Goal: Task Accomplishment & Management: Use online tool/utility

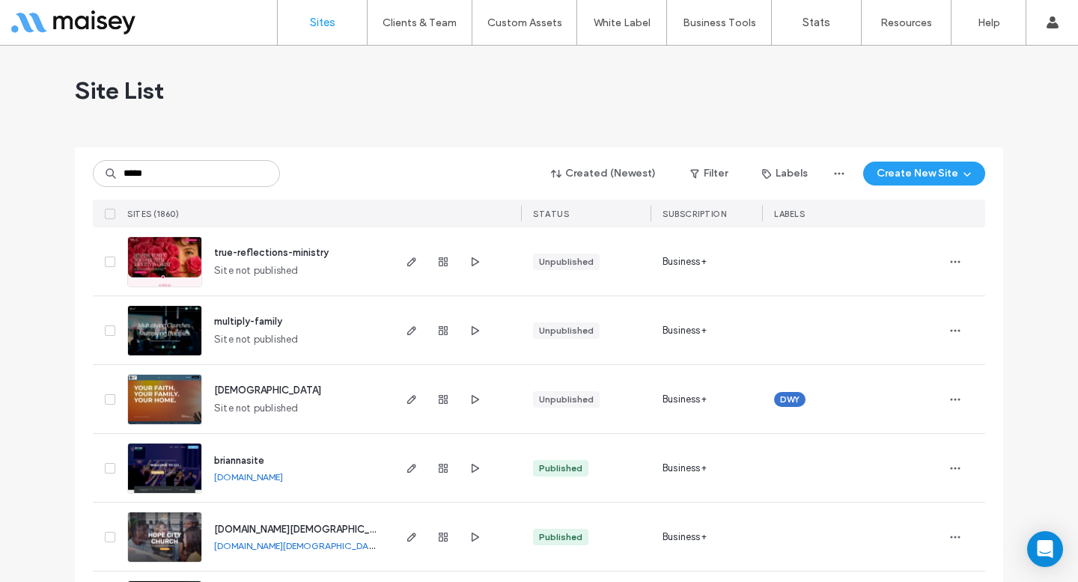
type input "*****"
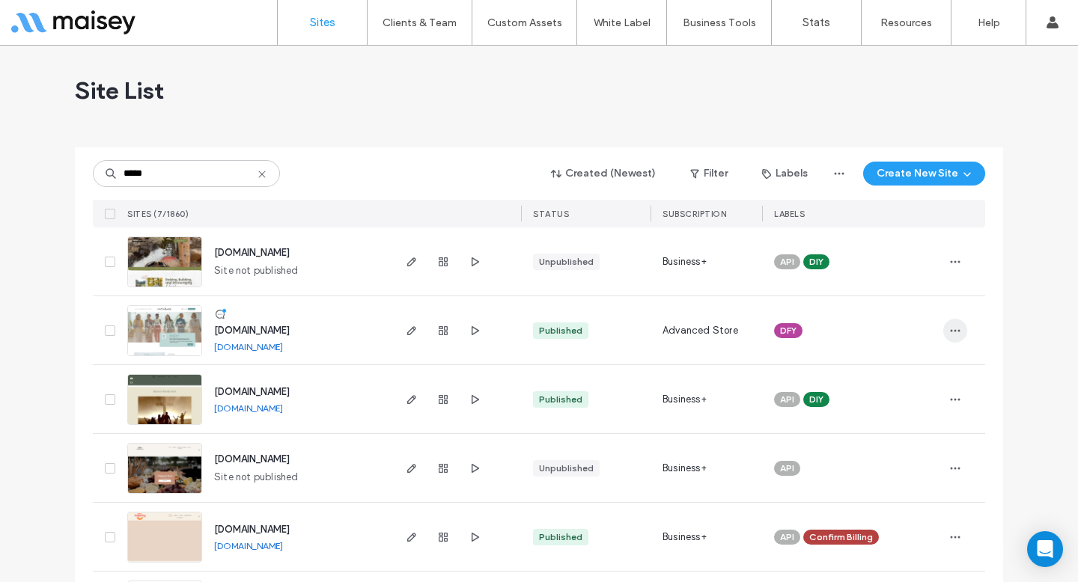
click at [951, 335] on icon "button" at bounding box center [955, 331] width 12 height 12
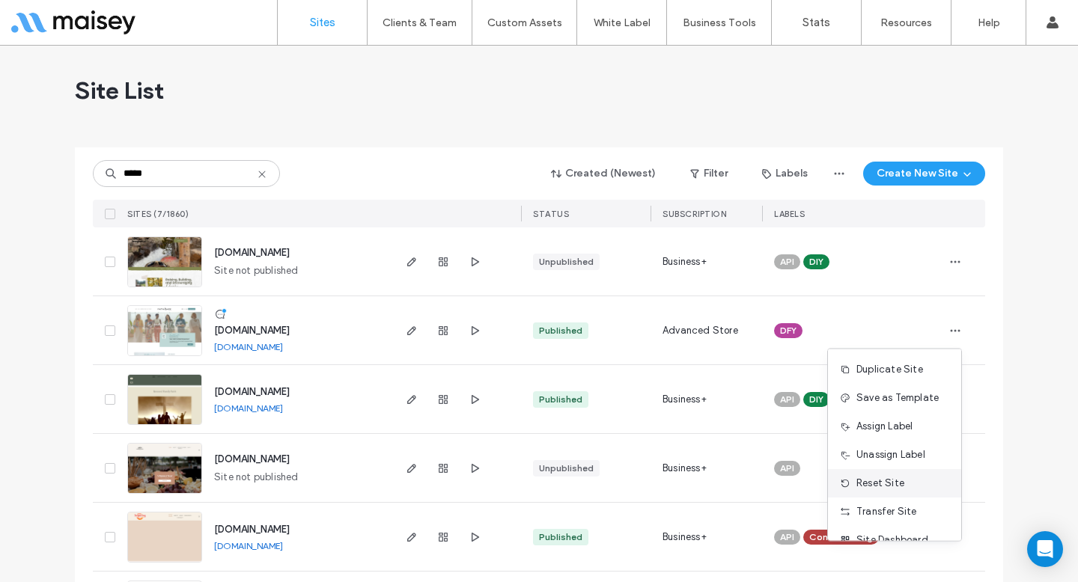
scroll to position [22, 0]
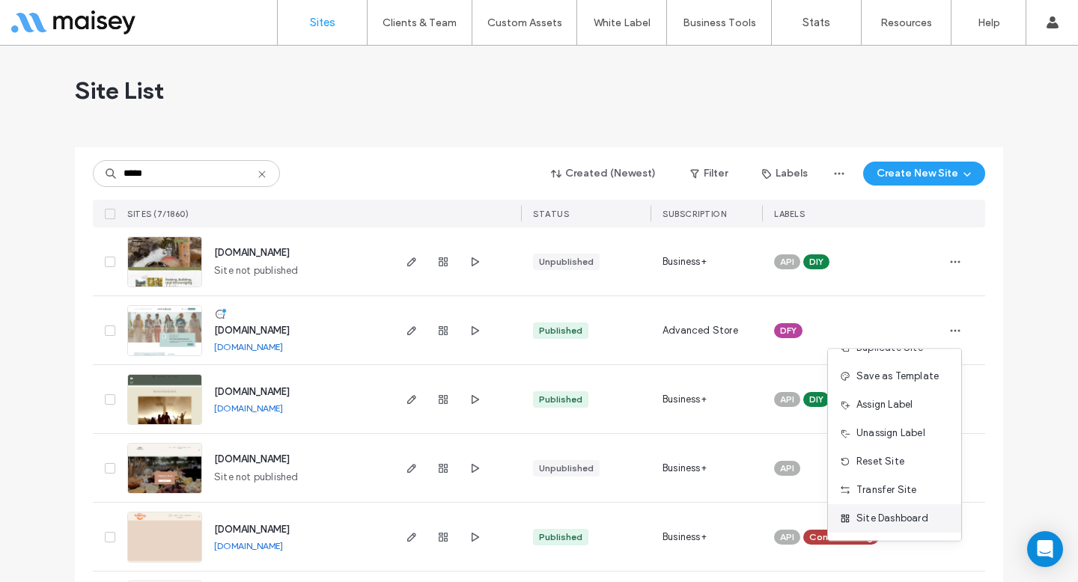
click at [864, 520] on span "Site Dashboard" at bounding box center [892, 518] width 72 height 15
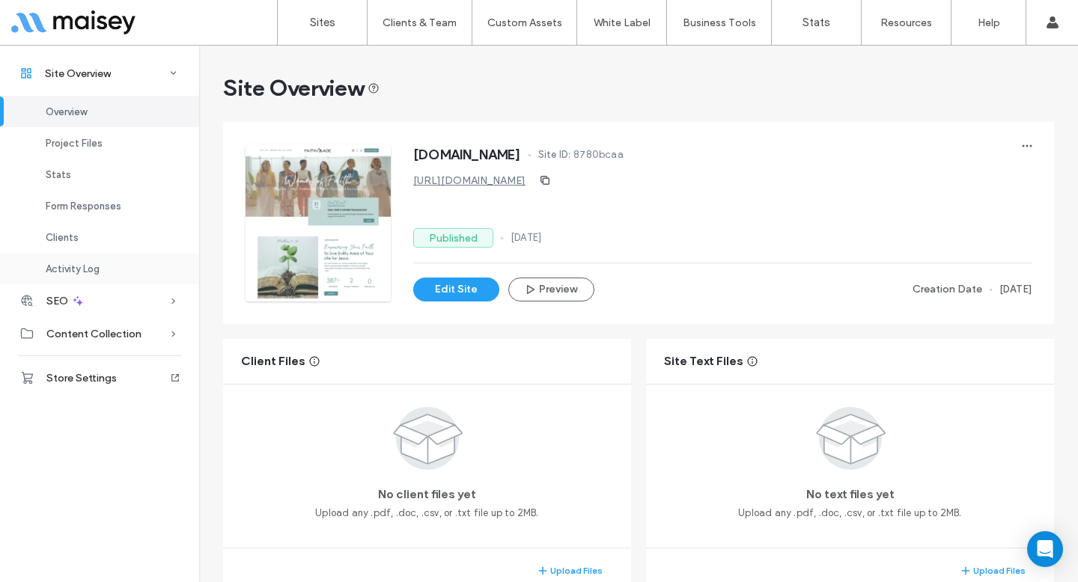
click at [122, 260] on div "Activity Log" at bounding box center [99, 268] width 199 height 31
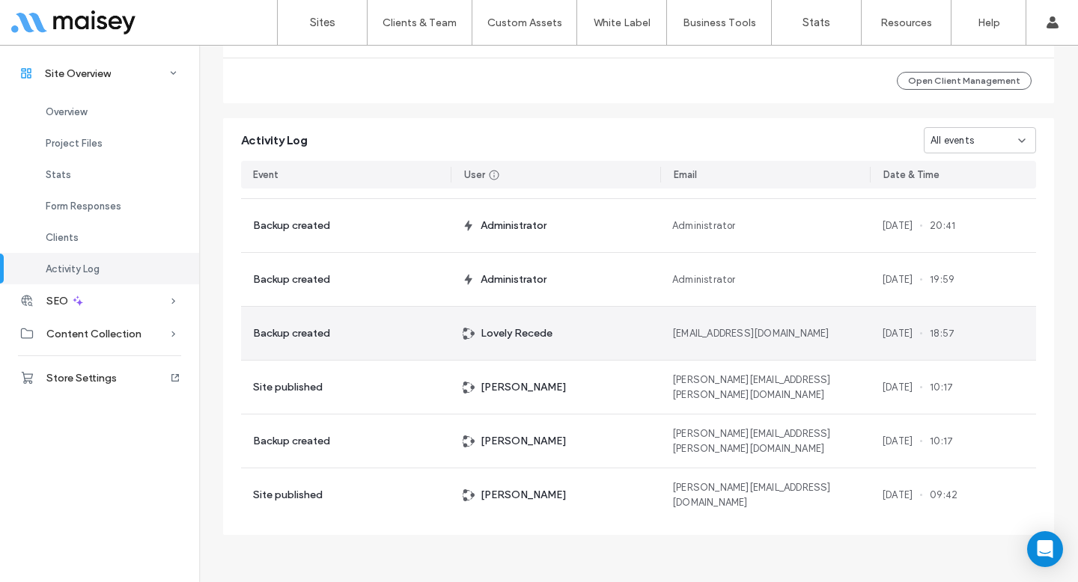
scroll to position [94, 0]
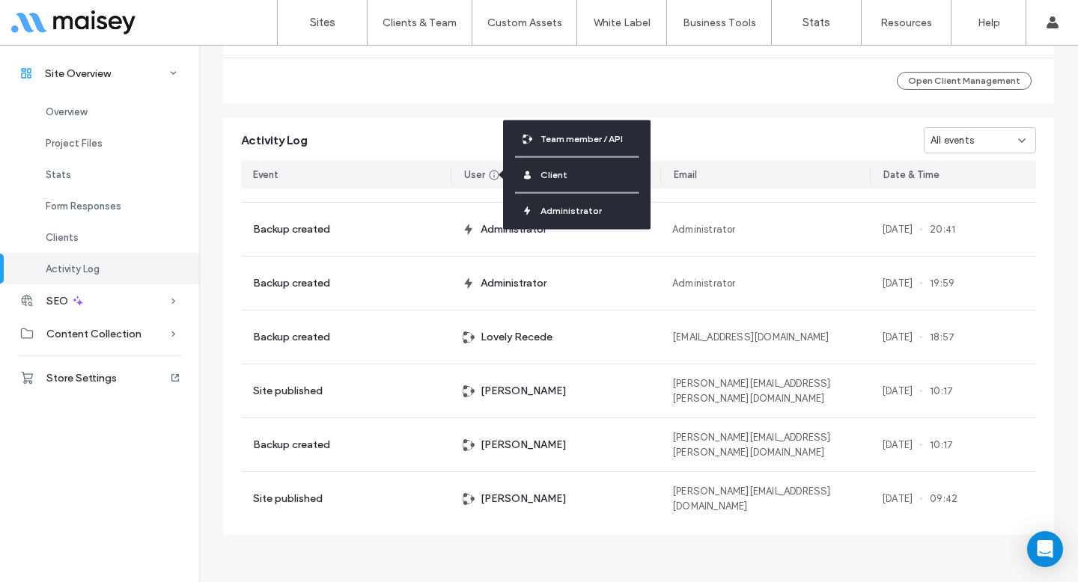
click at [491, 171] on icon at bounding box center [494, 175] width 12 height 12
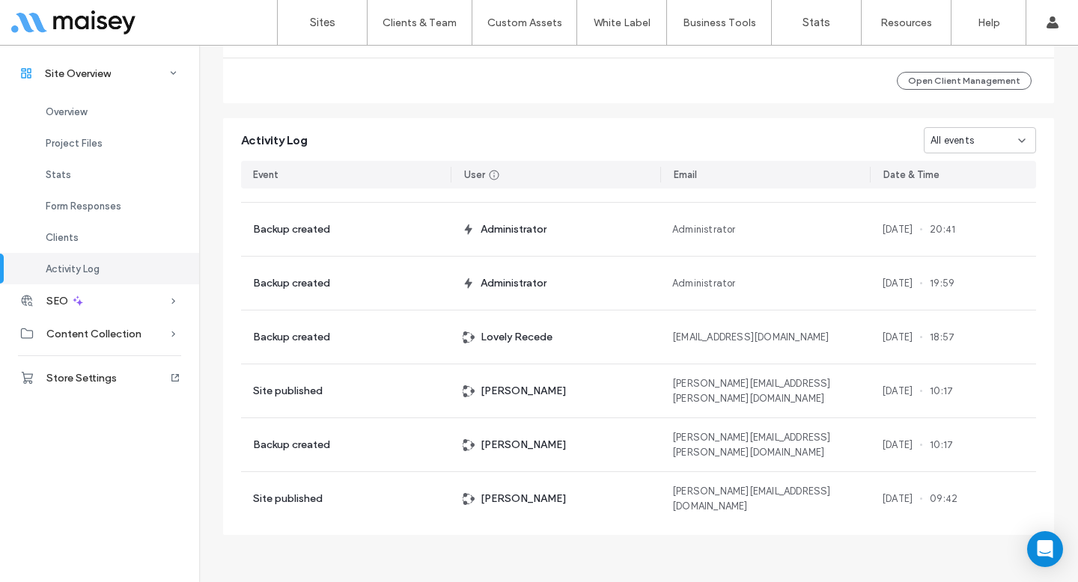
click at [946, 135] on span "All events" at bounding box center [951, 140] width 43 height 15
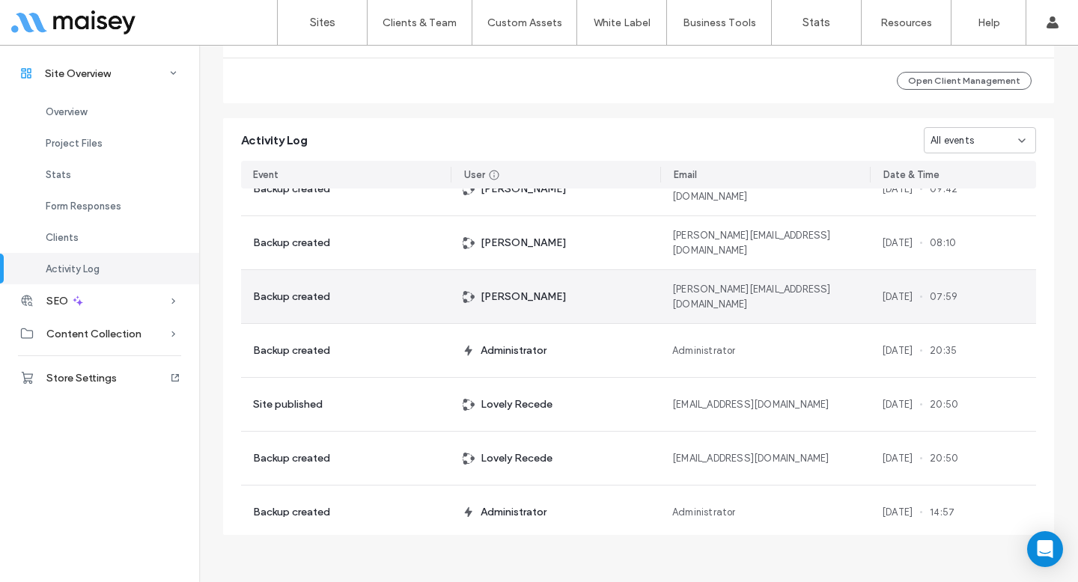
scroll to position [426, 0]
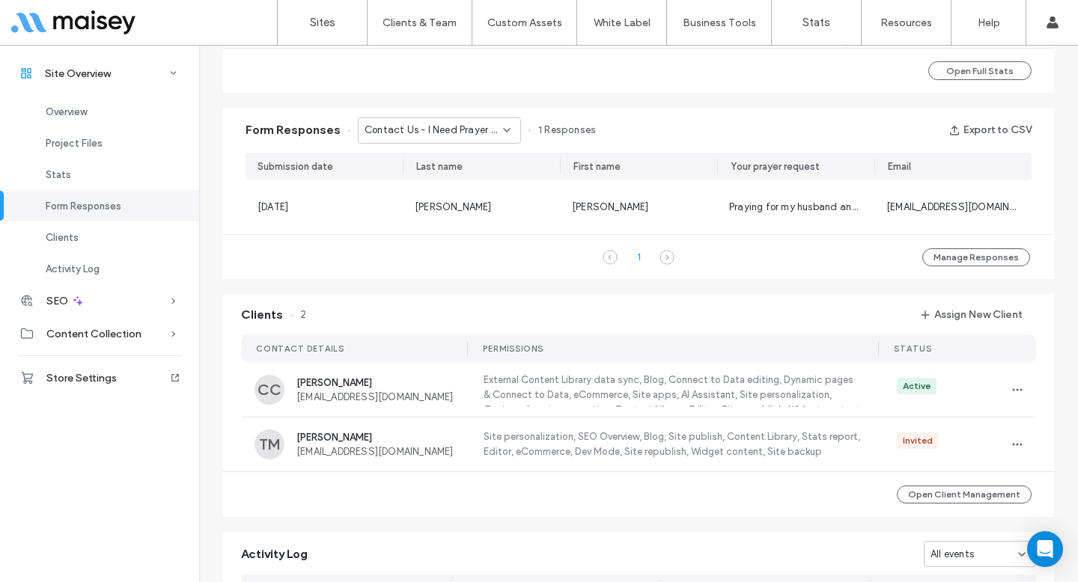
scroll to position [900, 0]
click at [1013, 388] on icon "button" at bounding box center [1017, 392] width 12 height 12
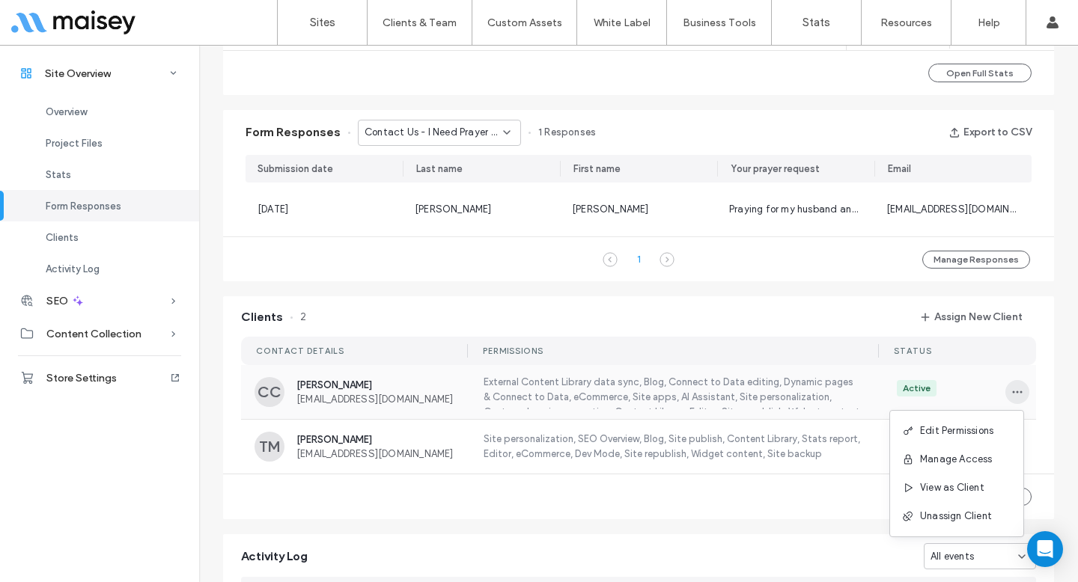
click at [1013, 388] on icon "button" at bounding box center [1017, 392] width 12 height 12
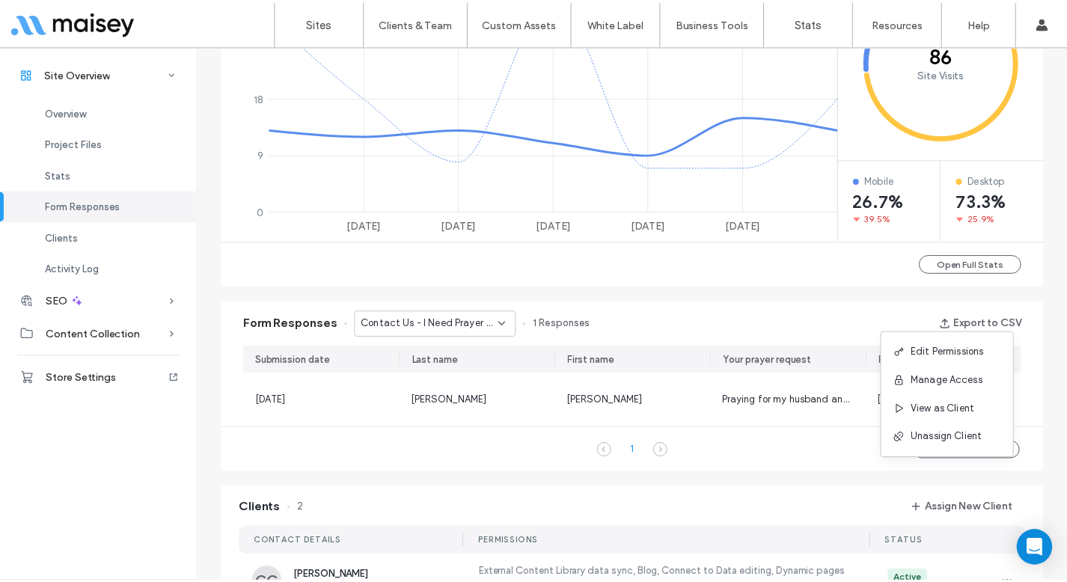
scroll to position [633, 0]
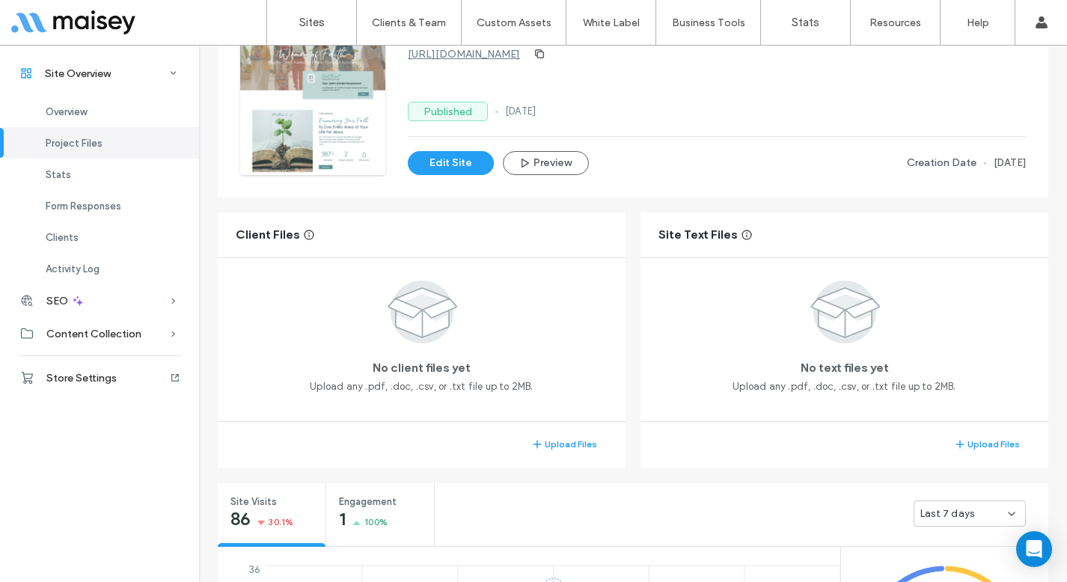
scroll to position [81, 0]
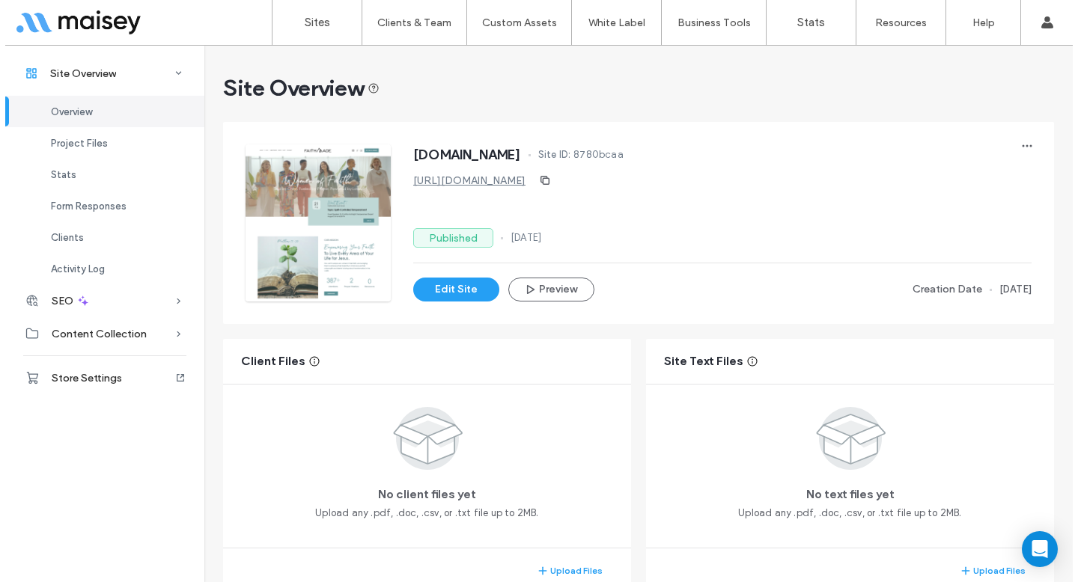
scroll to position [8, 0]
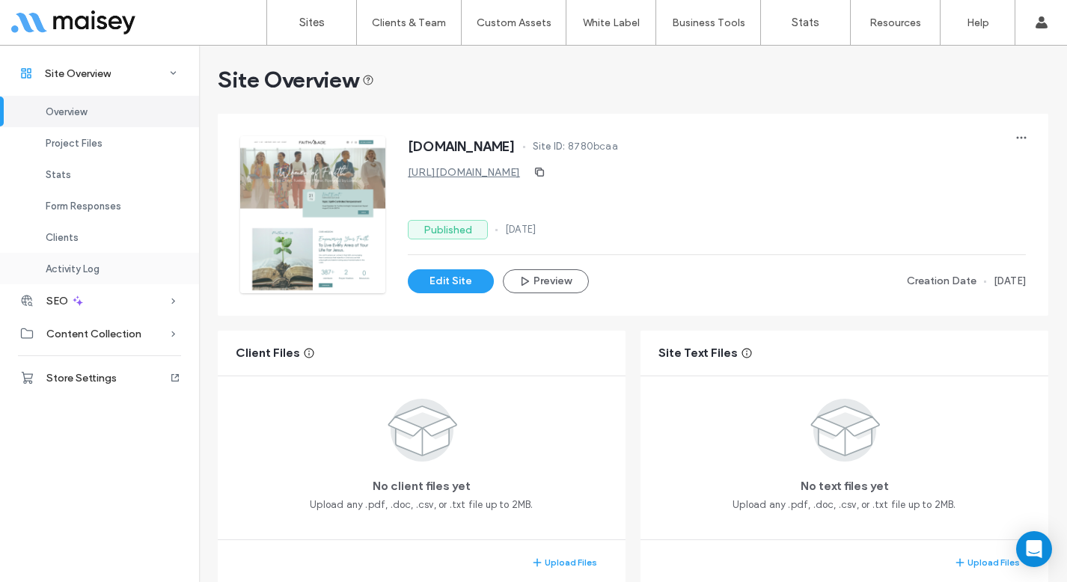
click at [104, 272] on div "Activity Log" at bounding box center [99, 268] width 199 height 31
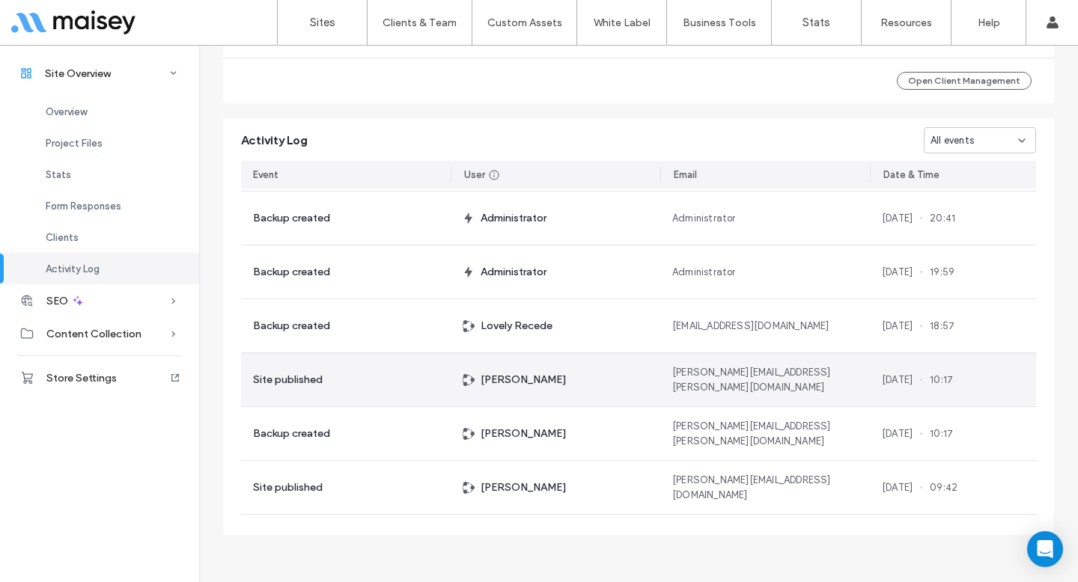
scroll to position [109, 0]
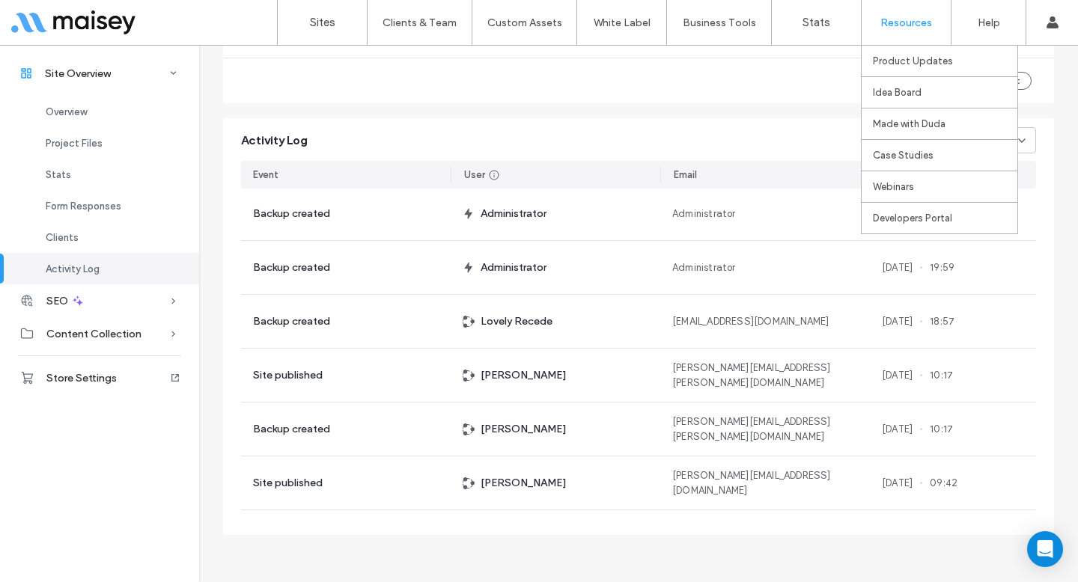
click at [920, 19] on label "Resources" at bounding box center [906, 22] width 52 height 13
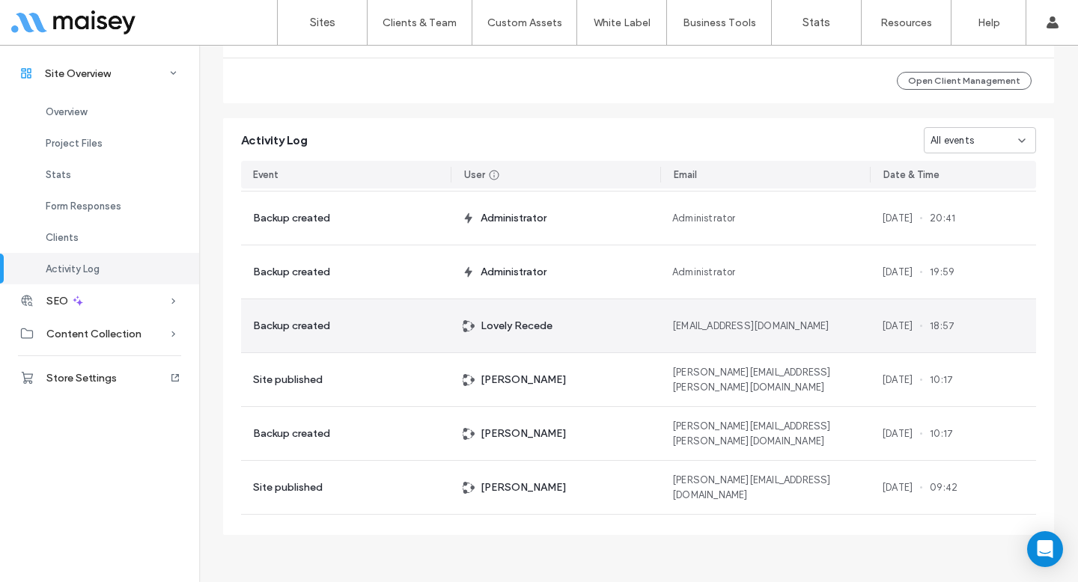
scroll to position [110, 0]
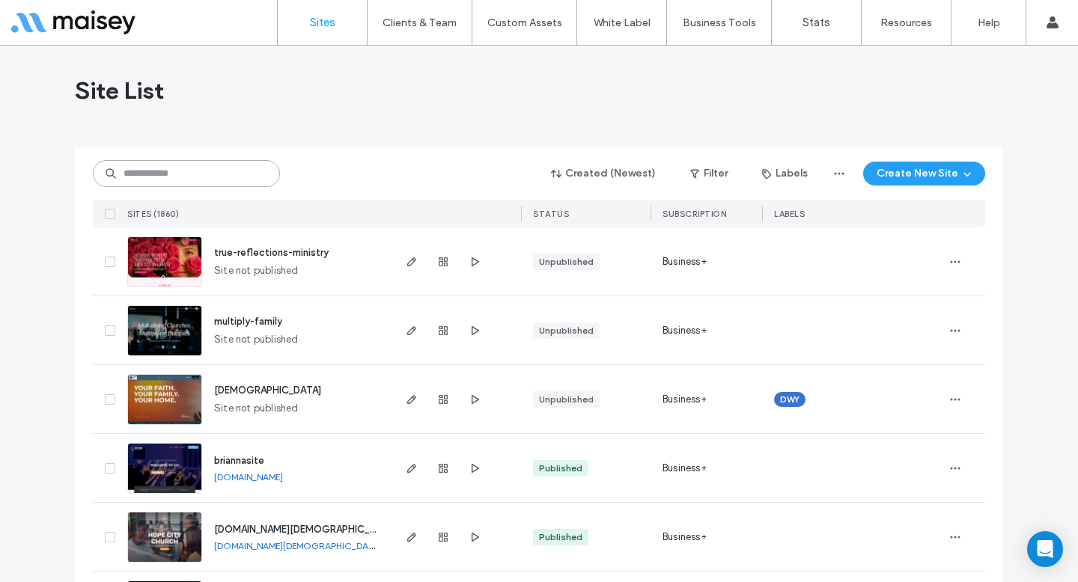
click at [253, 182] on input at bounding box center [186, 173] width 187 height 27
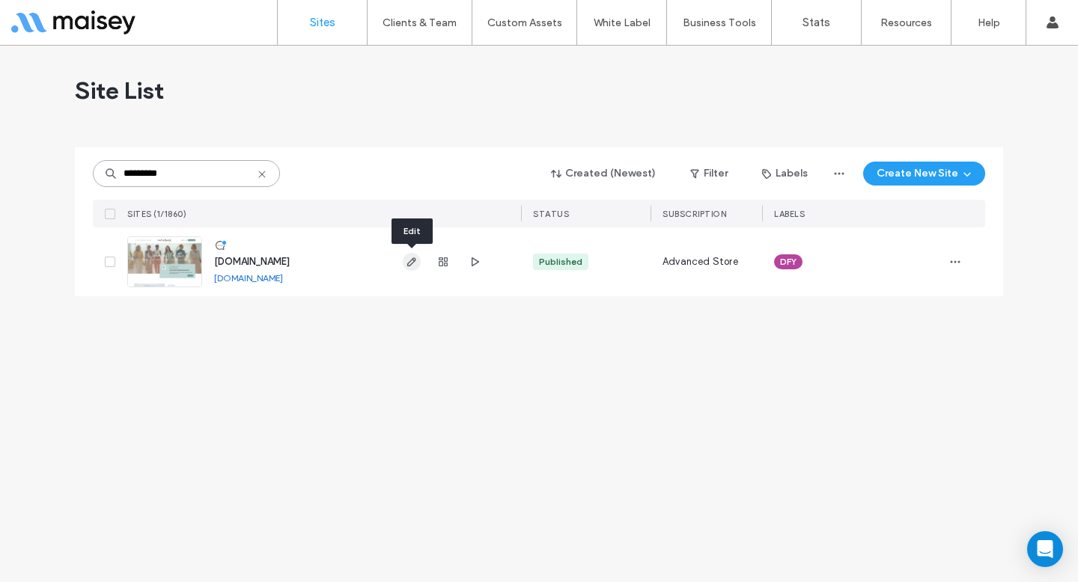
type input "*********"
click at [410, 269] on span "button" at bounding box center [412, 262] width 18 height 18
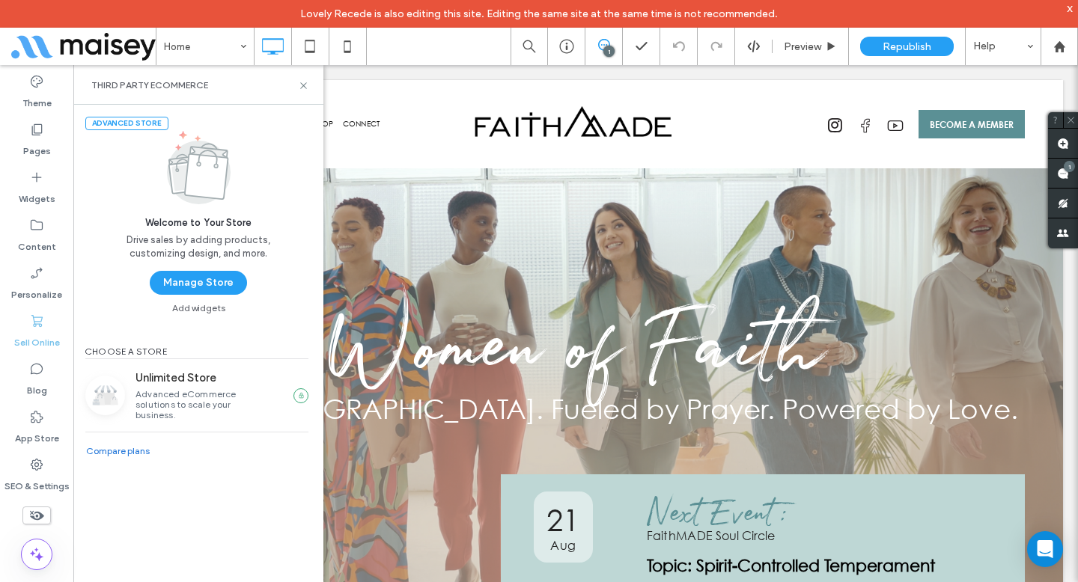
click at [207, 287] on button "Manage Store" at bounding box center [198, 283] width 97 height 24
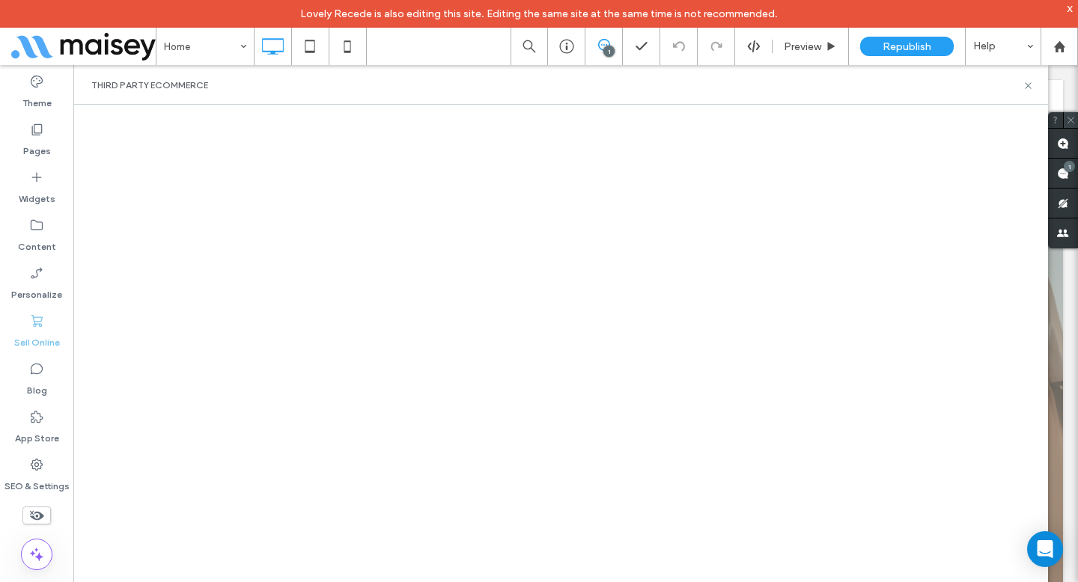
click at [1072, 122] on use at bounding box center [1070, 120] width 7 height 7
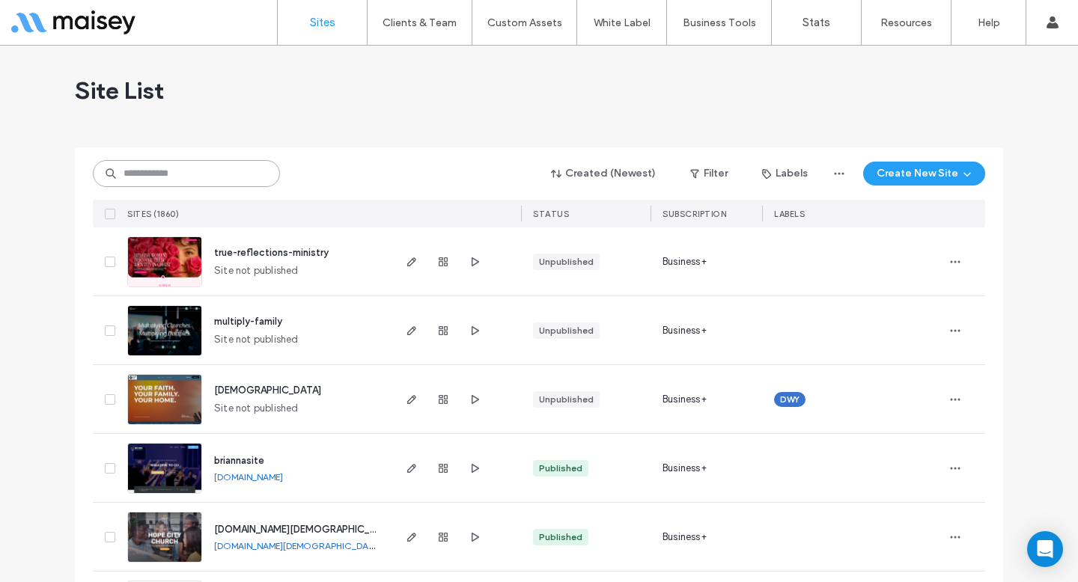
click at [208, 174] on input at bounding box center [186, 173] width 187 height 27
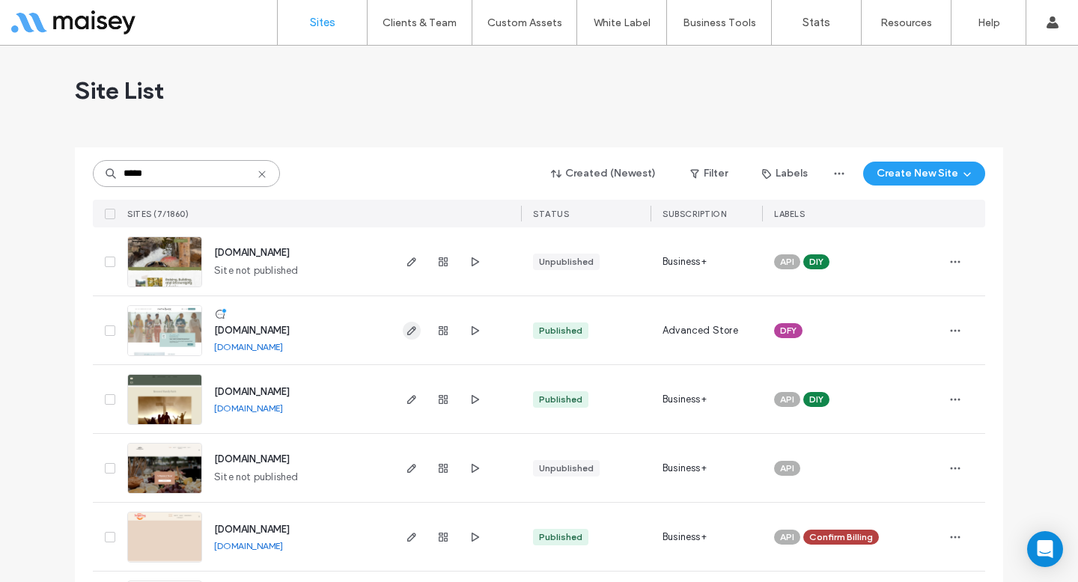
type input "*****"
click at [403, 329] on span "button" at bounding box center [412, 331] width 18 height 18
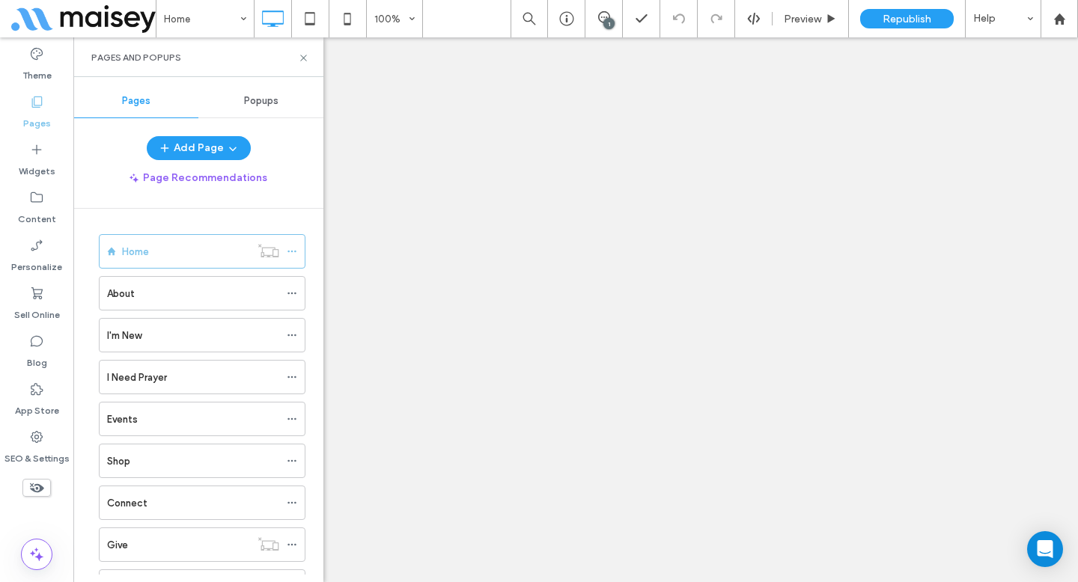
click at [145, 466] on div "Shop" at bounding box center [193, 462] width 172 height 16
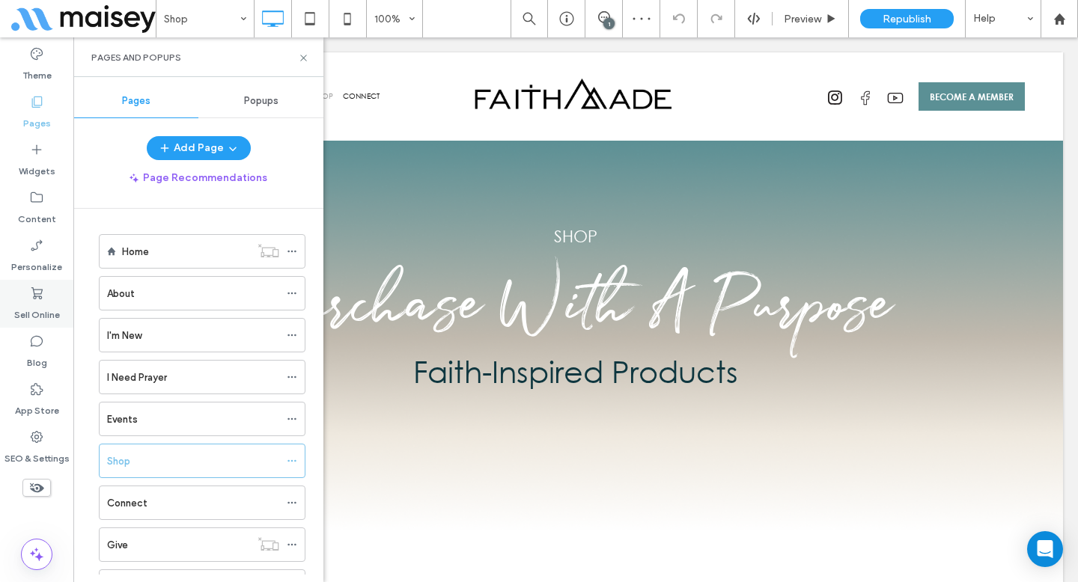
click at [48, 294] on div "Sell Online" at bounding box center [36, 304] width 73 height 48
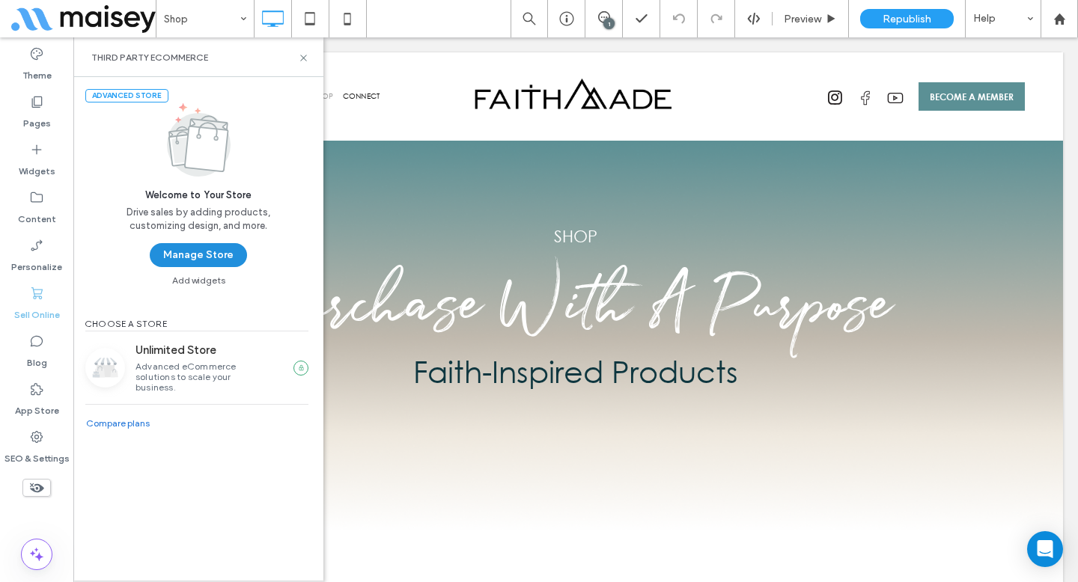
click at [193, 255] on button "Manage Store" at bounding box center [198, 255] width 97 height 24
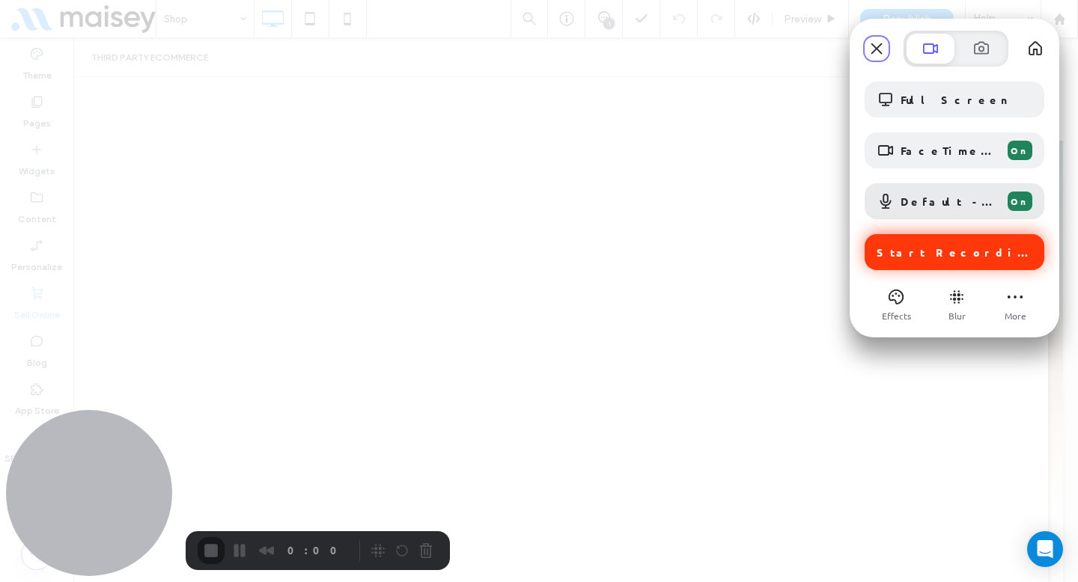
click at [947, 263] on div "Start Recording" at bounding box center [954, 252] width 180 height 36
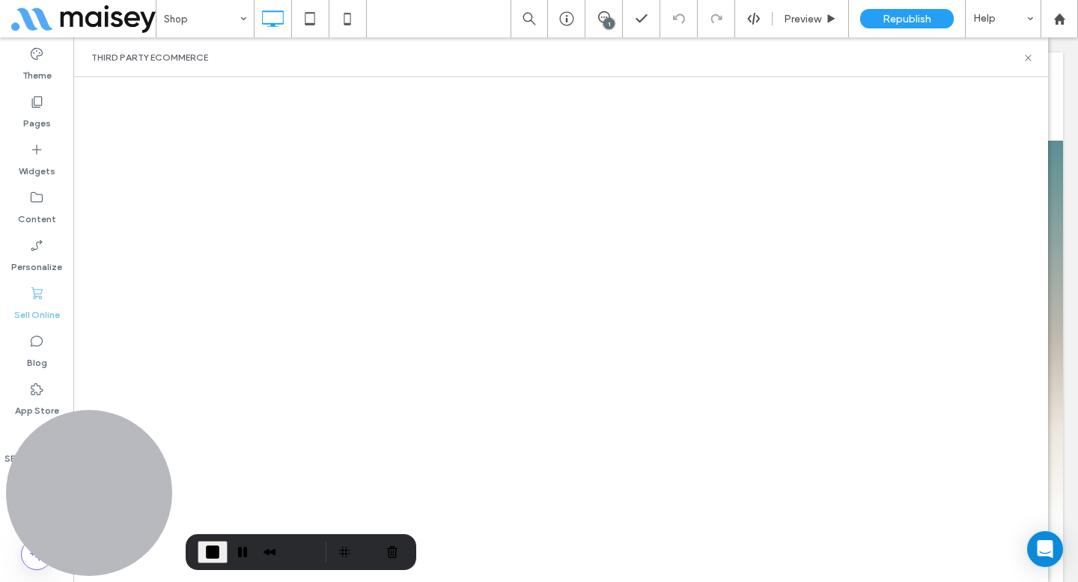
click at [216, 548] on span "End Recording" at bounding box center [213, 552] width 18 height 18
